Goal: Information Seeking & Learning: Learn about a topic

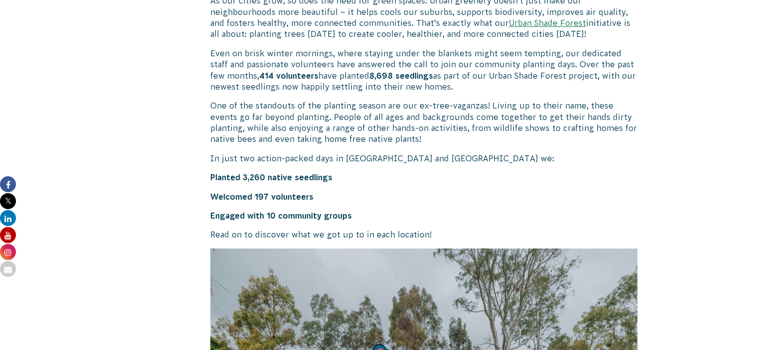
scroll to position [316, 0]
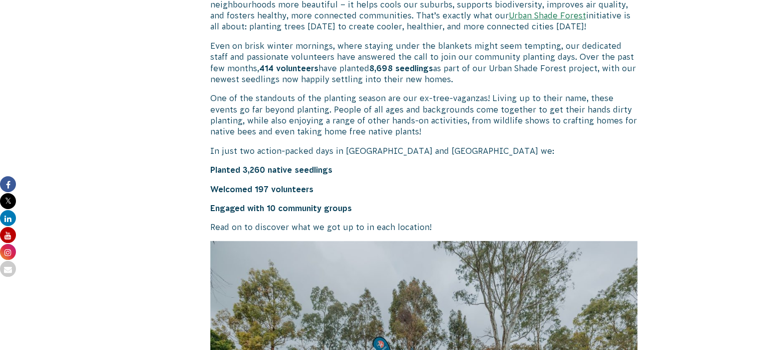
drag, startPoint x: 762, startPoint y: 25, endPoint x: 764, endPoint y: 43, distance: 17.6
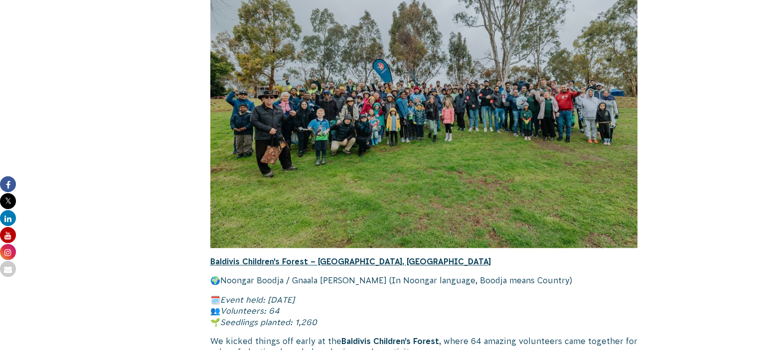
scroll to position [0, 0]
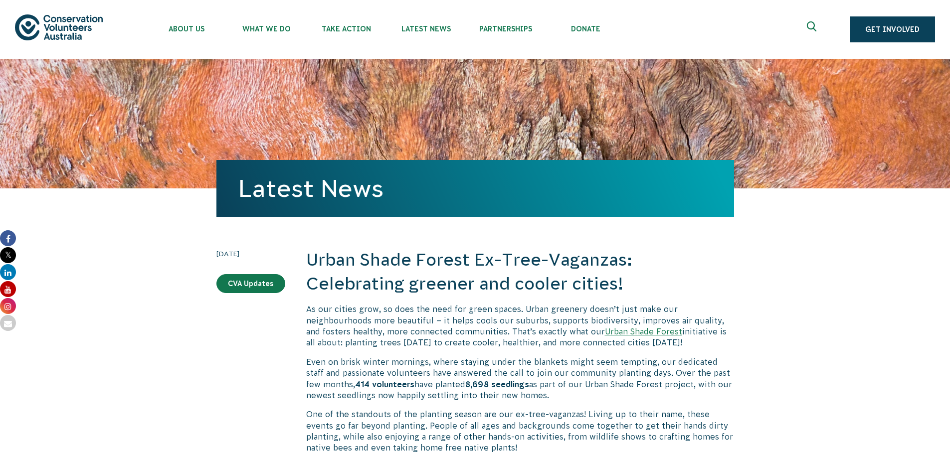
scroll to position [900, 0]
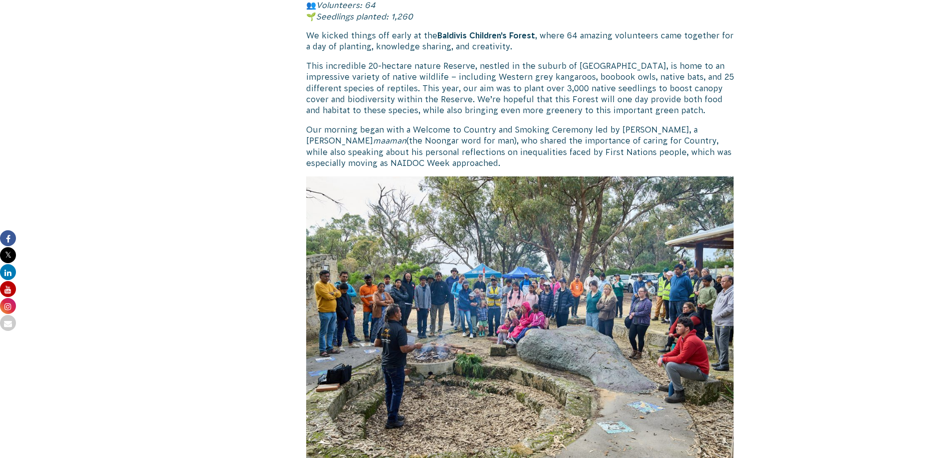
click at [643, 143] on p "Our morning began with a Welcome to Country and Smoking Ceremony led by Steven …" at bounding box center [520, 146] width 428 height 45
click at [367, 189] on img at bounding box center [520, 318] width 428 height 285
